Goal: Information Seeking & Learning: Learn about a topic

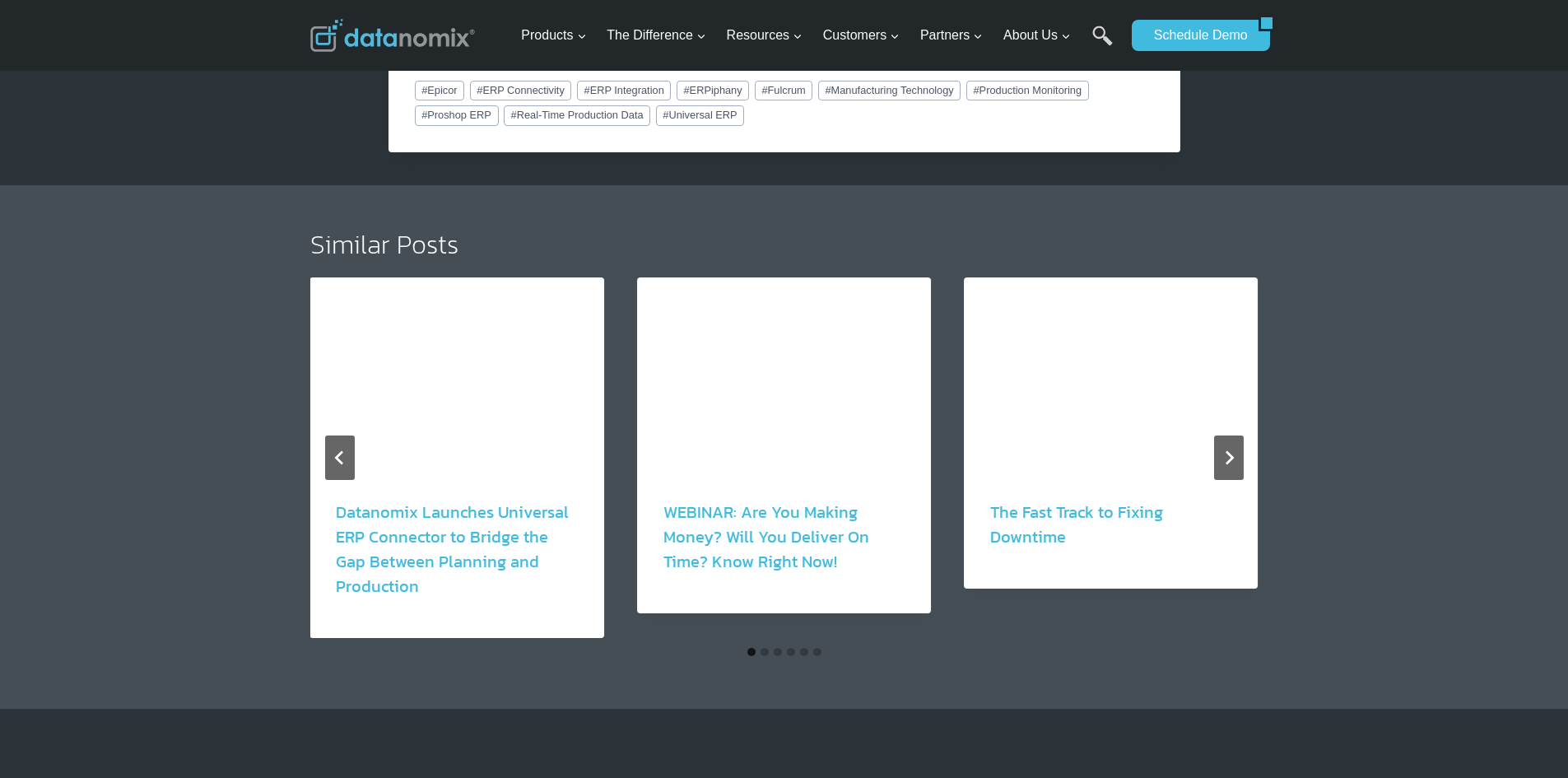
scroll to position [2798, 0]
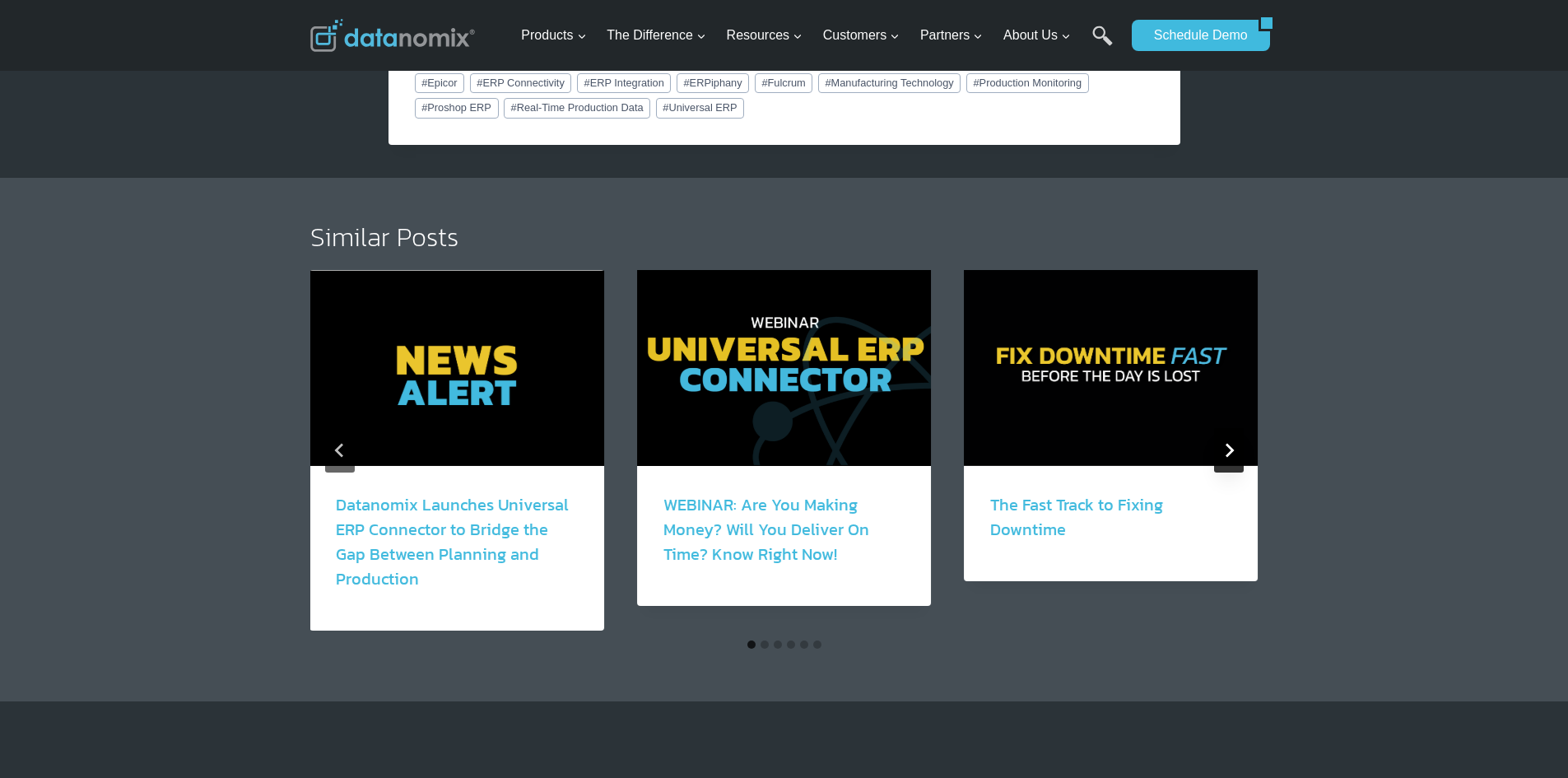
click at [1223, 428] on button "Next" at bounding box center [1229, 450] width 30 height 44
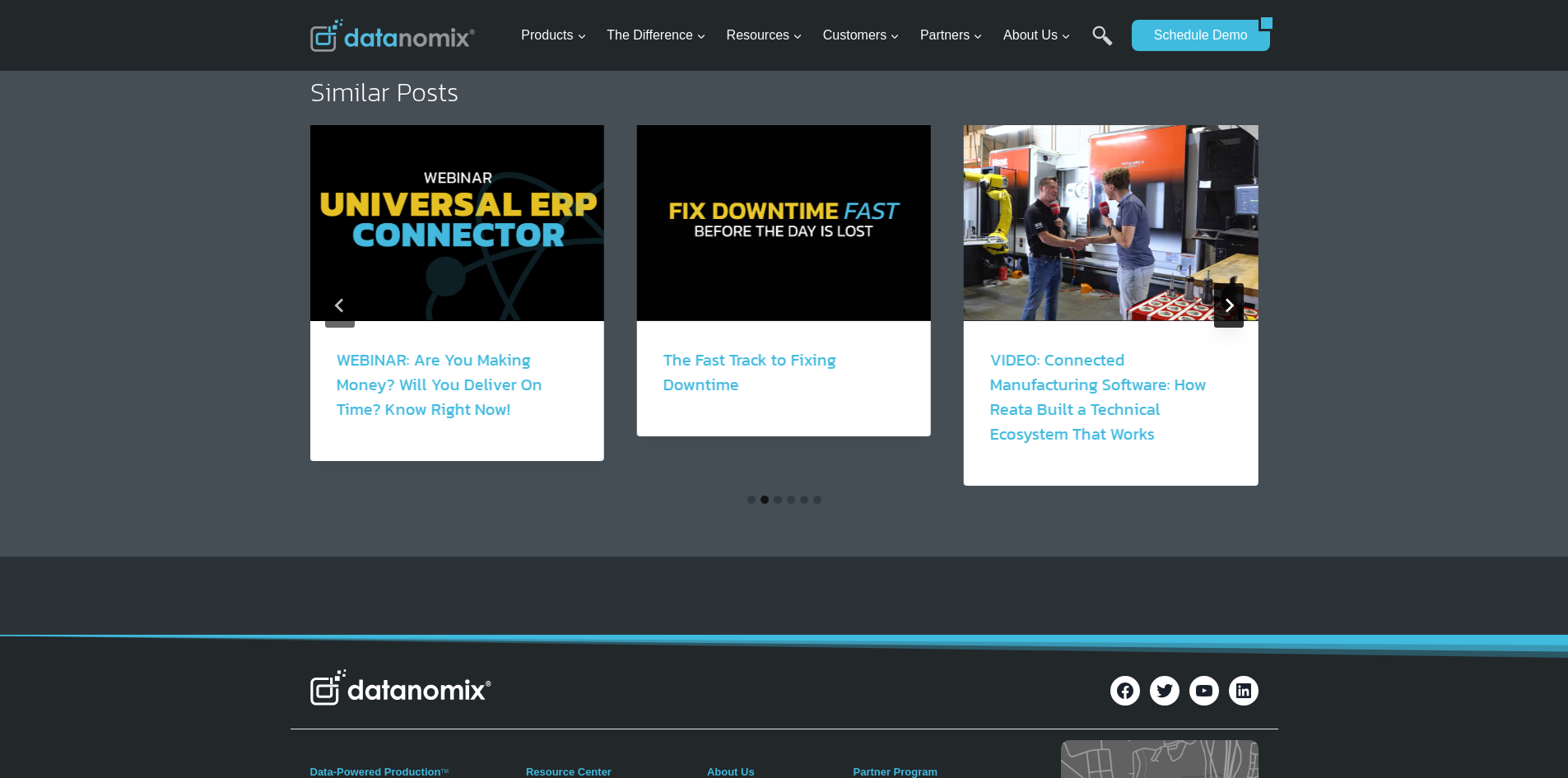
scroll to position [2963, 0]
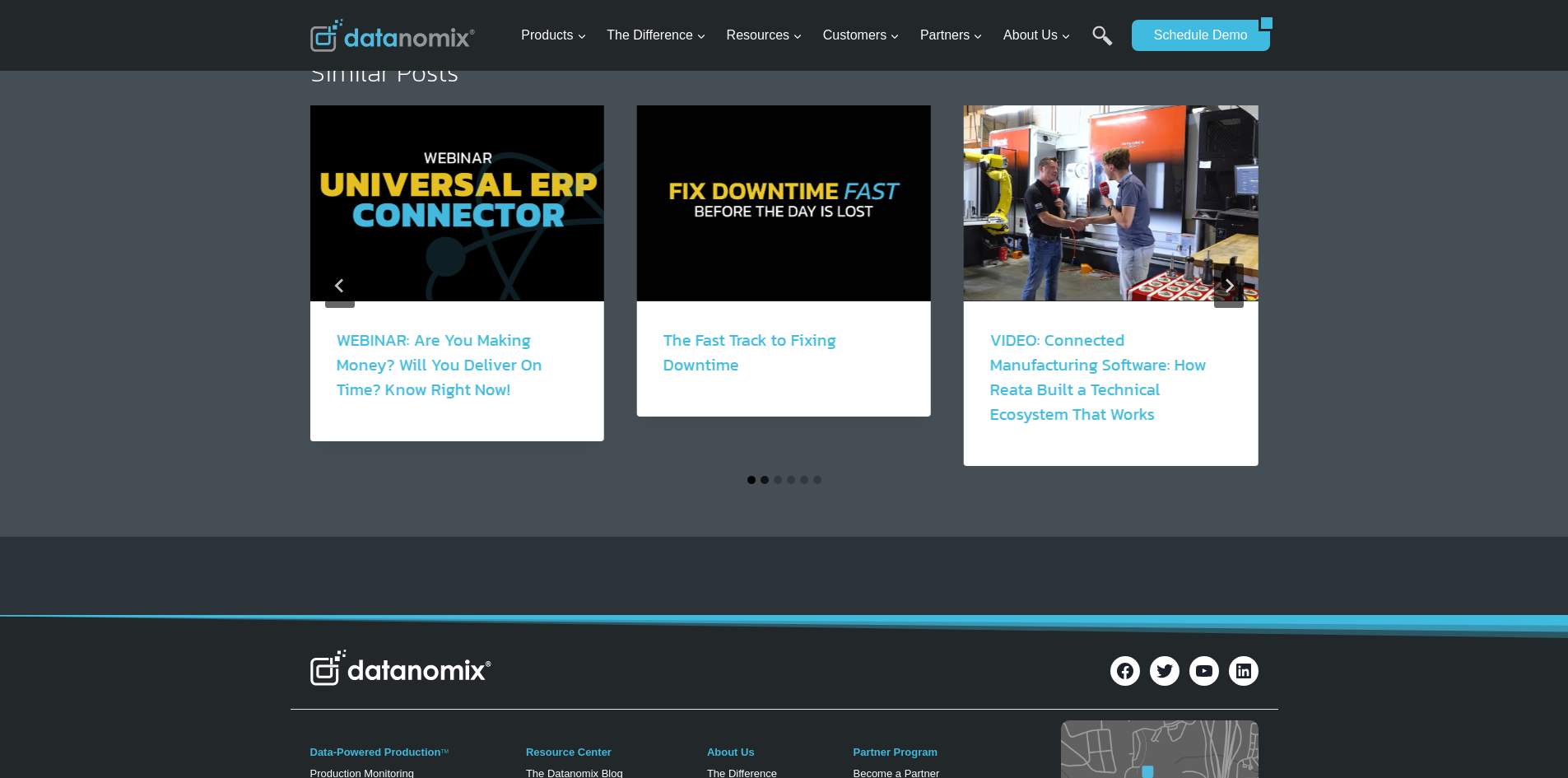
click at [749, 476] on button "Go to slide 1" at bounding box center [751, 480] width 9 height 9
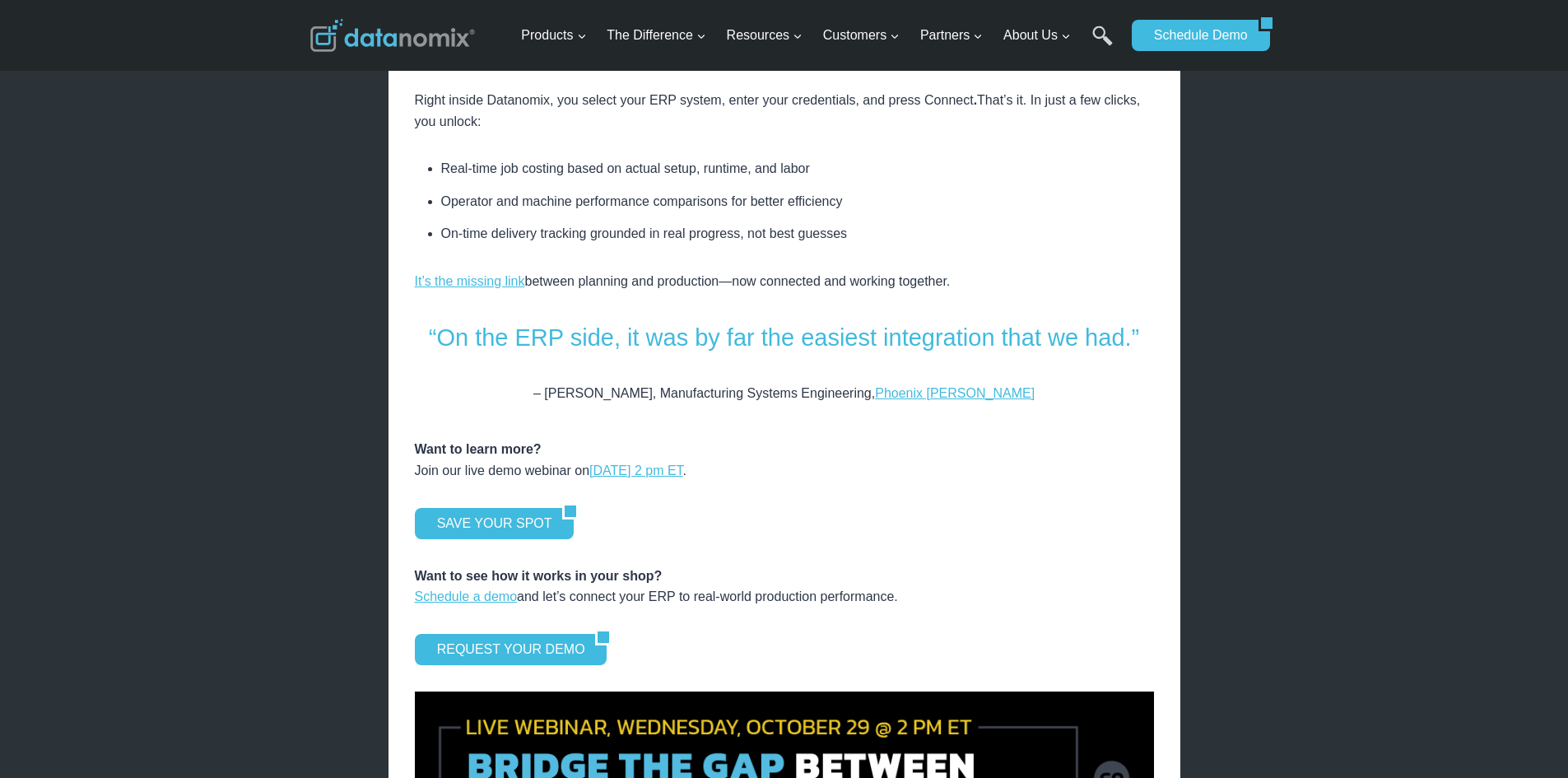
scroll to position [1975, 0]
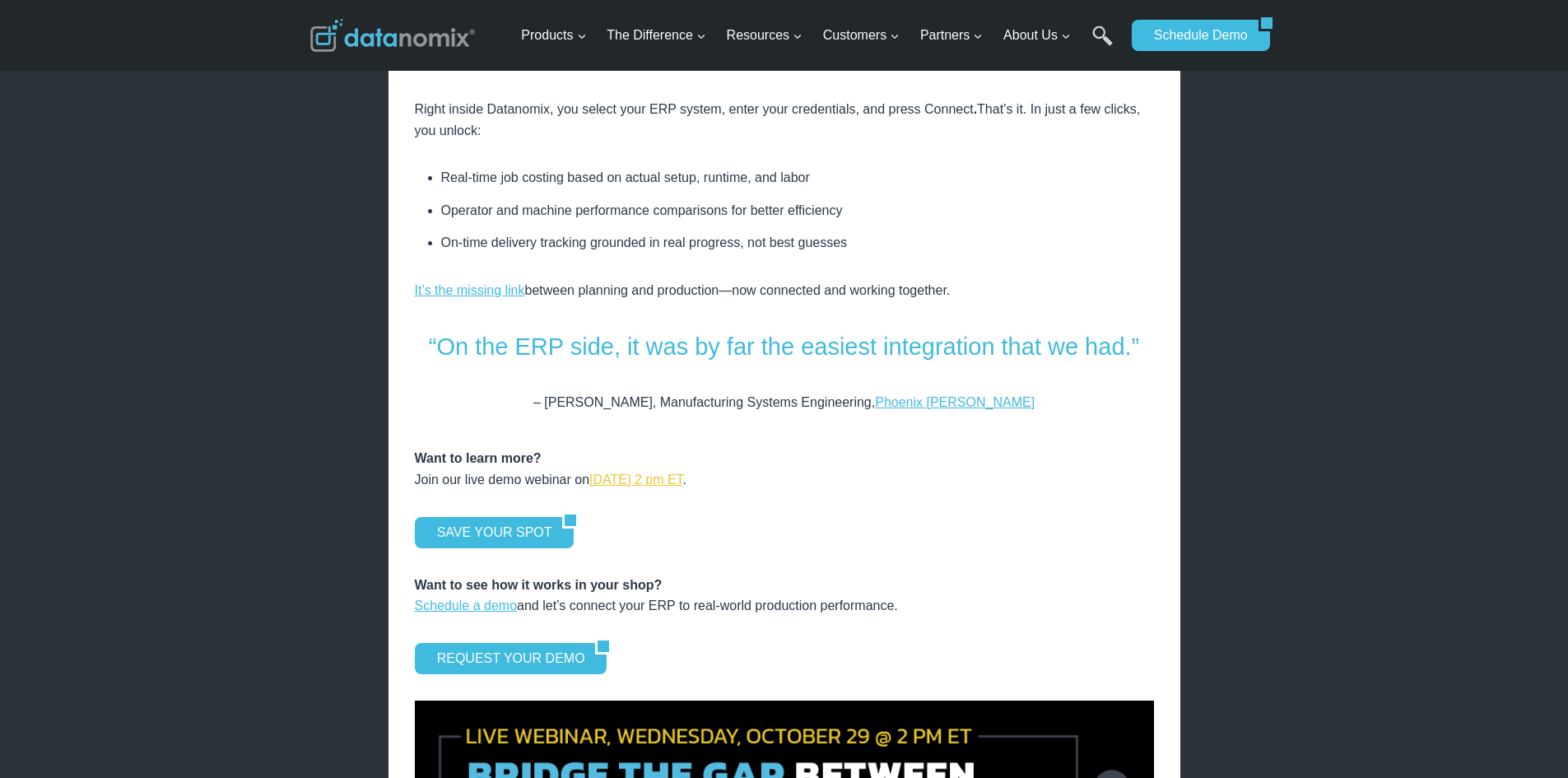
click at [661, 472] on link "October 29, 2025 at 2 pm ET" at bounding box center [636, 479] width 94 height 14
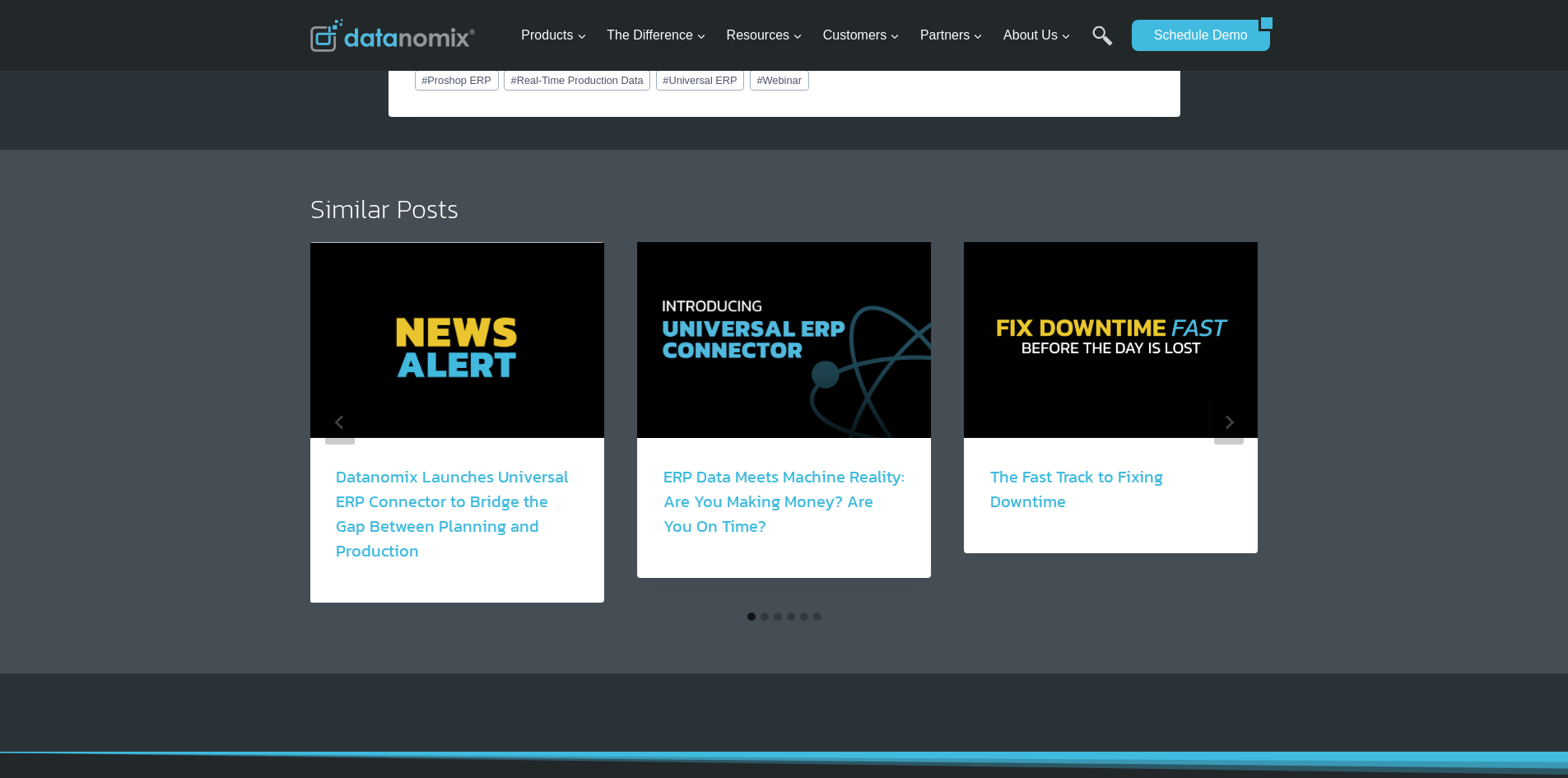
scroll to position [1810, 0]
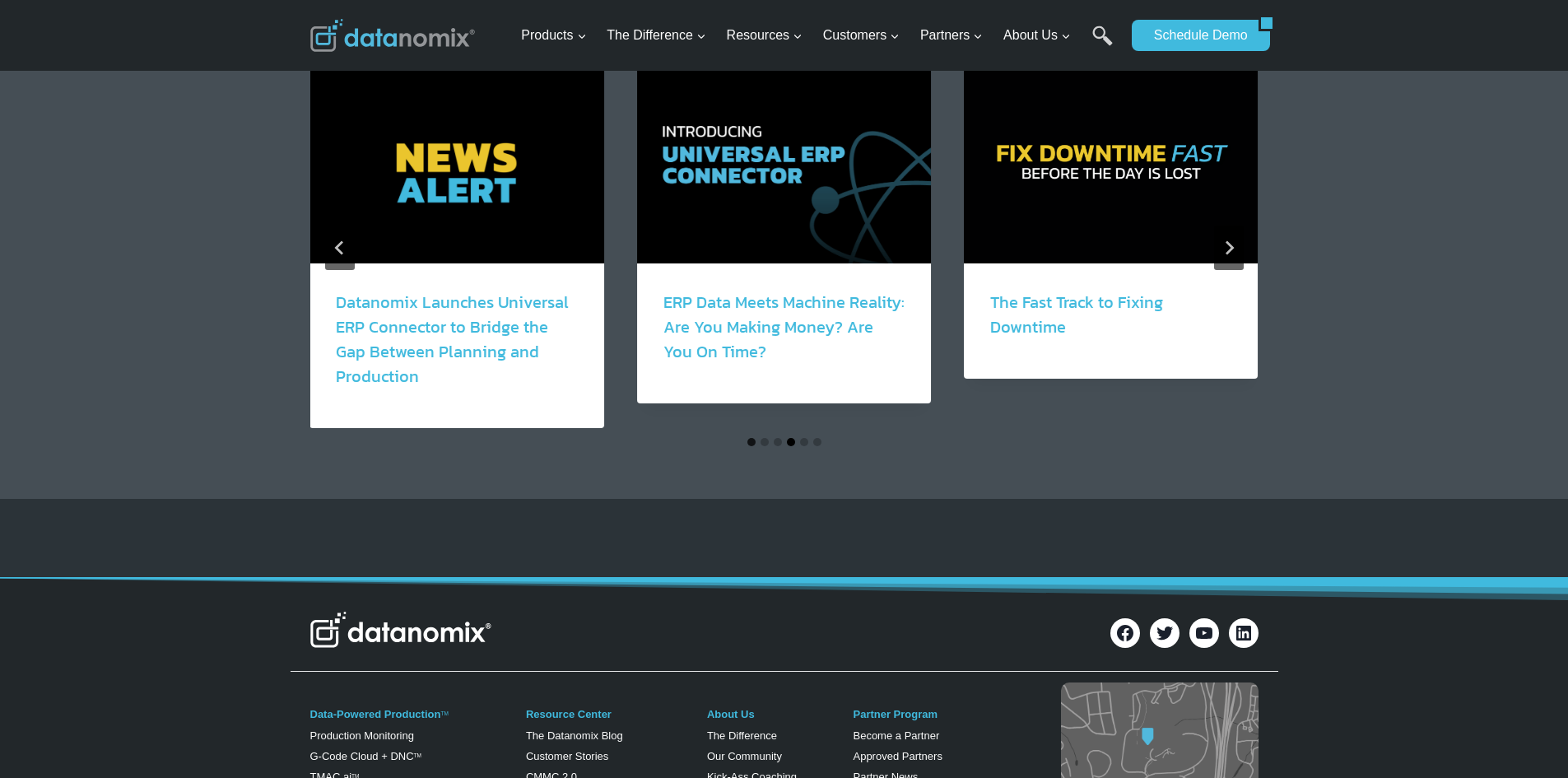
click at [791, 443] on button "Go to slide 4" at bounding box center [791, 442] width 9 height 9
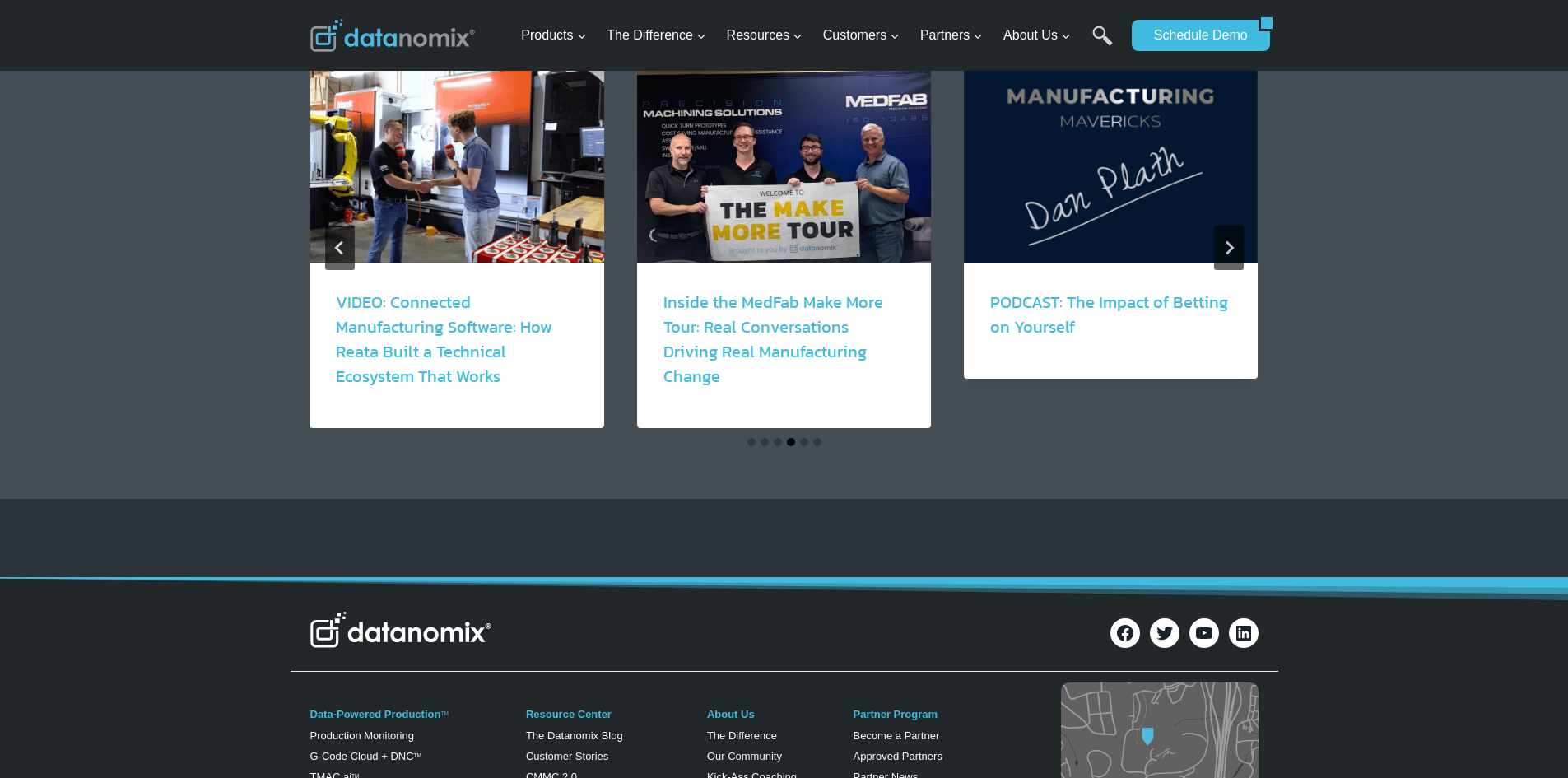
click at [791, 439] on button "Go to slide 4" at bounding box center [791, 442] width 9 height 9
click at [751, 441] on button "Go to slide 1" at bounding box center [751, 442] width 9 height 9
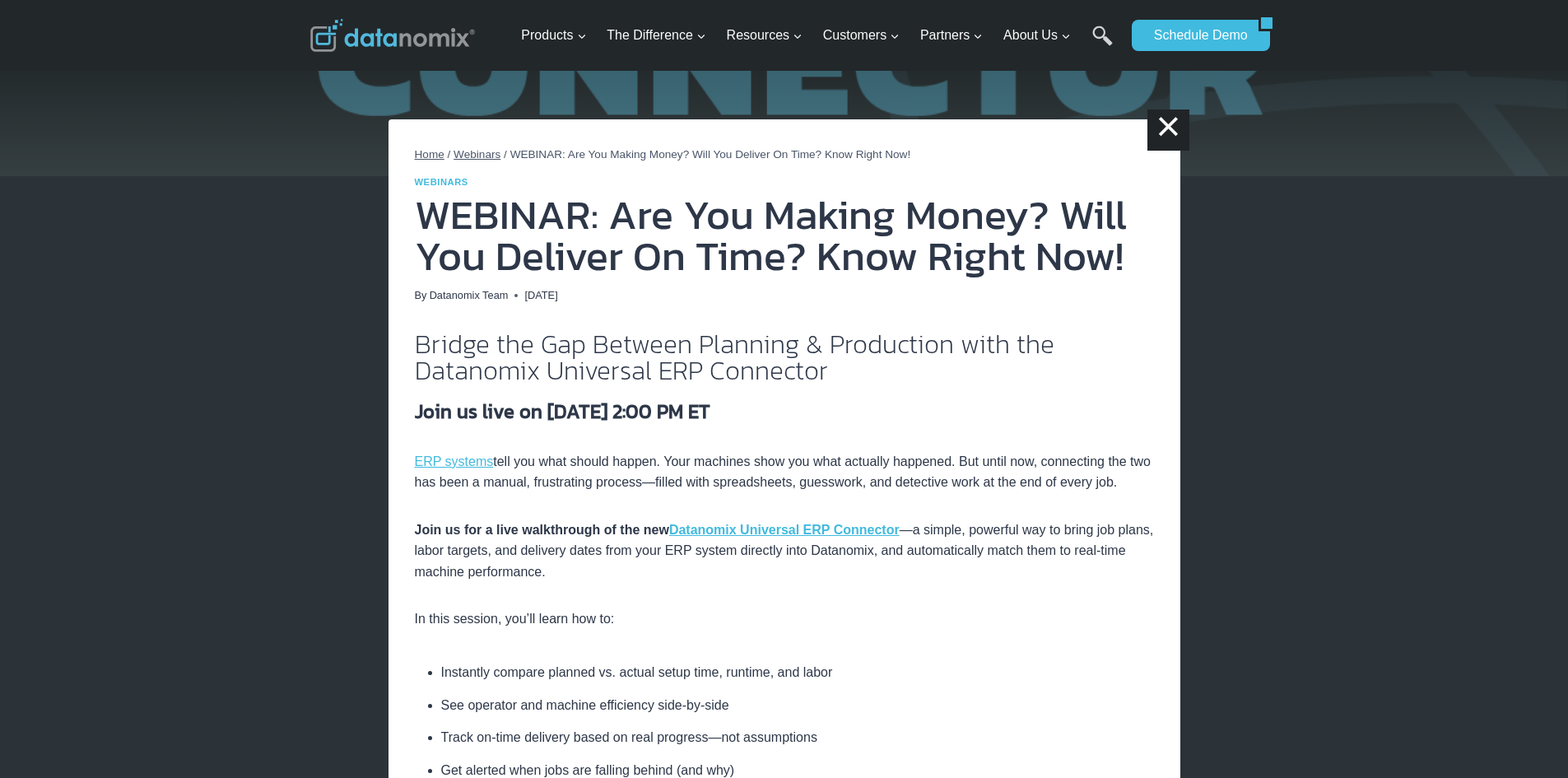
scroll to position [0, 0]
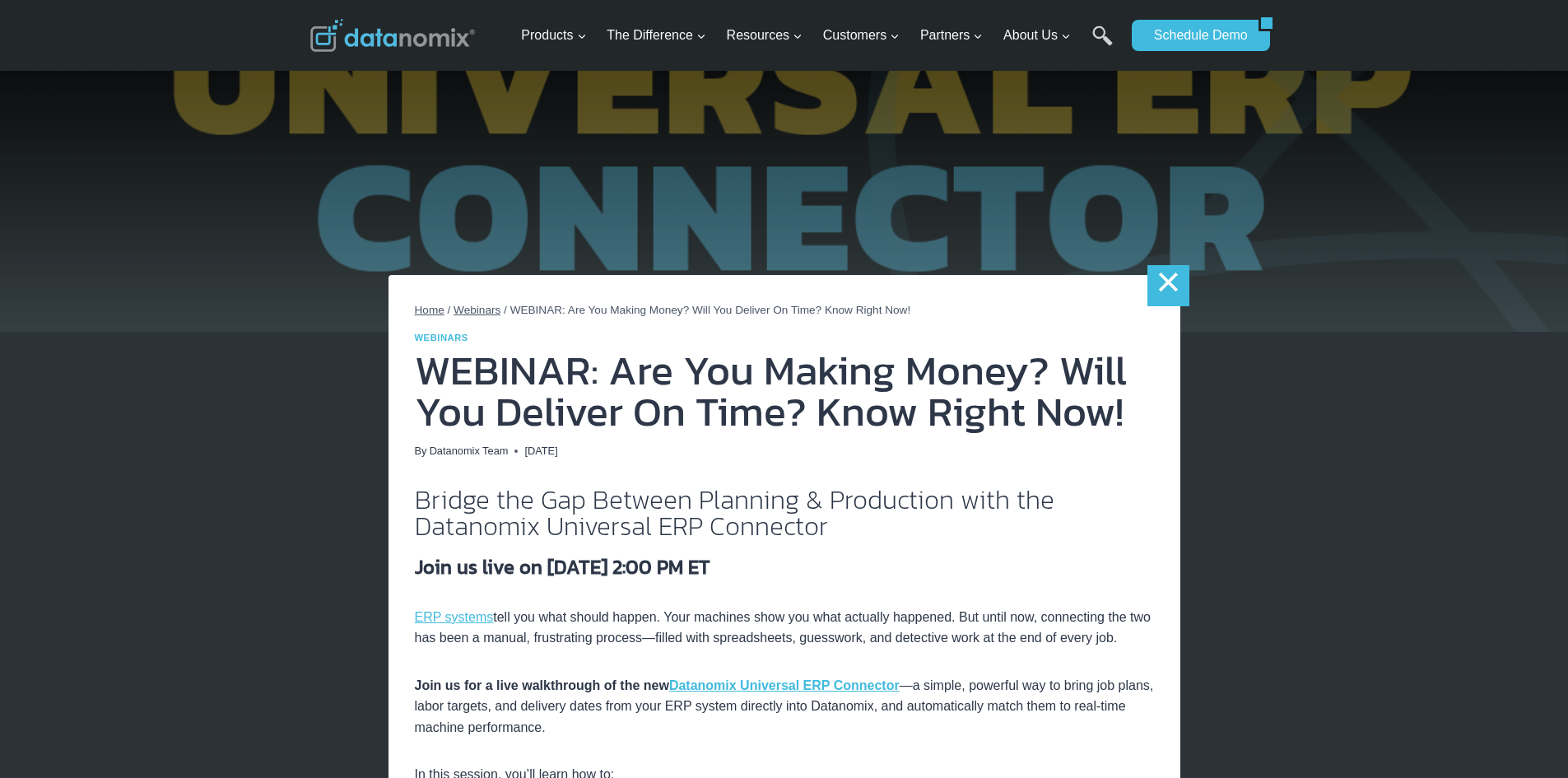
click at [1159, 281] on link "×" at bounding box center [1167, 285] width 41 height 41
